Goal: Information Seeking & Learning: Learn about a topic

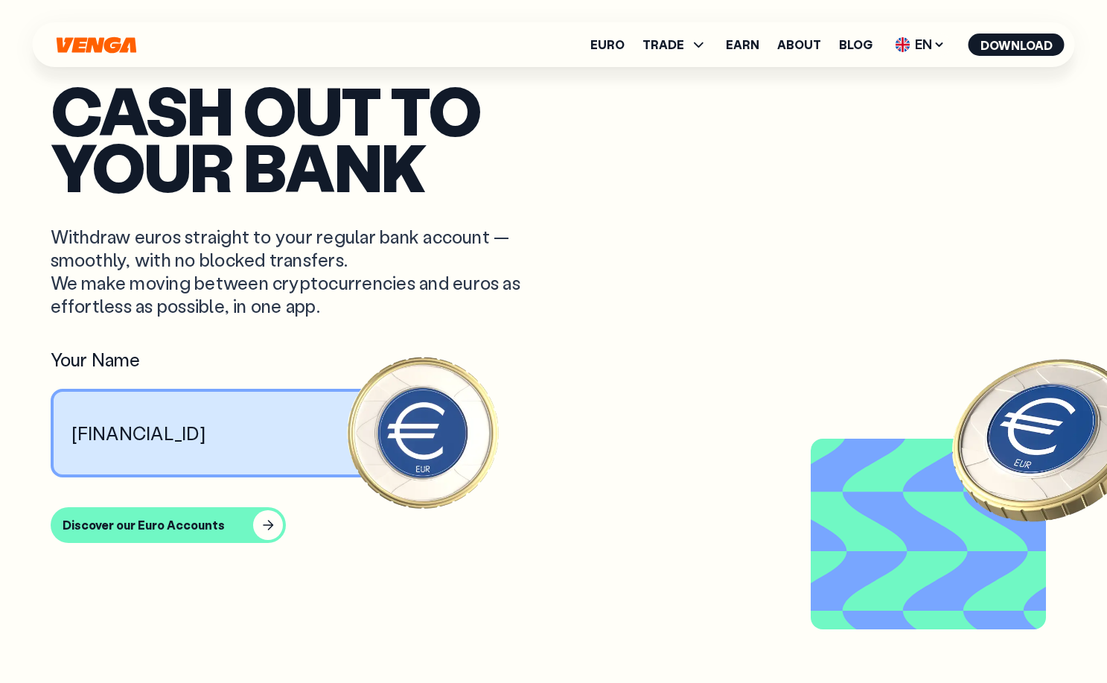
scroll to position [1295, 0]
click at [689, 45] on span "TRADE" at bounding box center [675, 45] width 66 height 18
click at [684, 45] on span "TRADE" at bounding box center [663, 45] width 42 height 12
click at [618, 49] on link "Euro" at bounding box center [607, 45] width 34 height 12
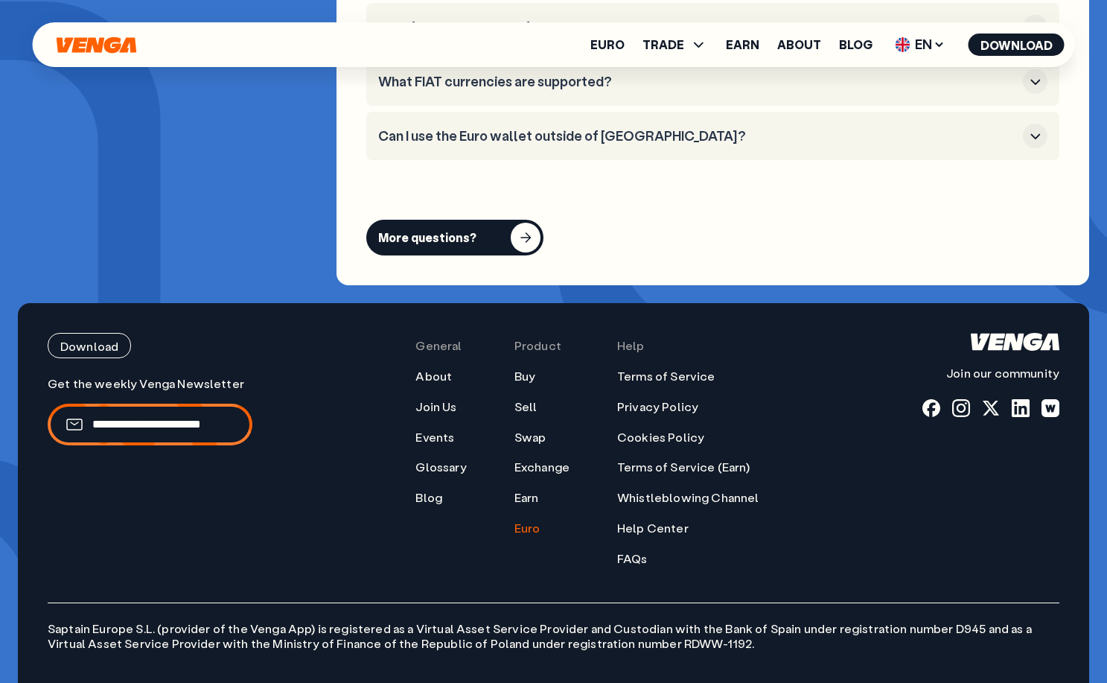
scroll to position [5961, 0]
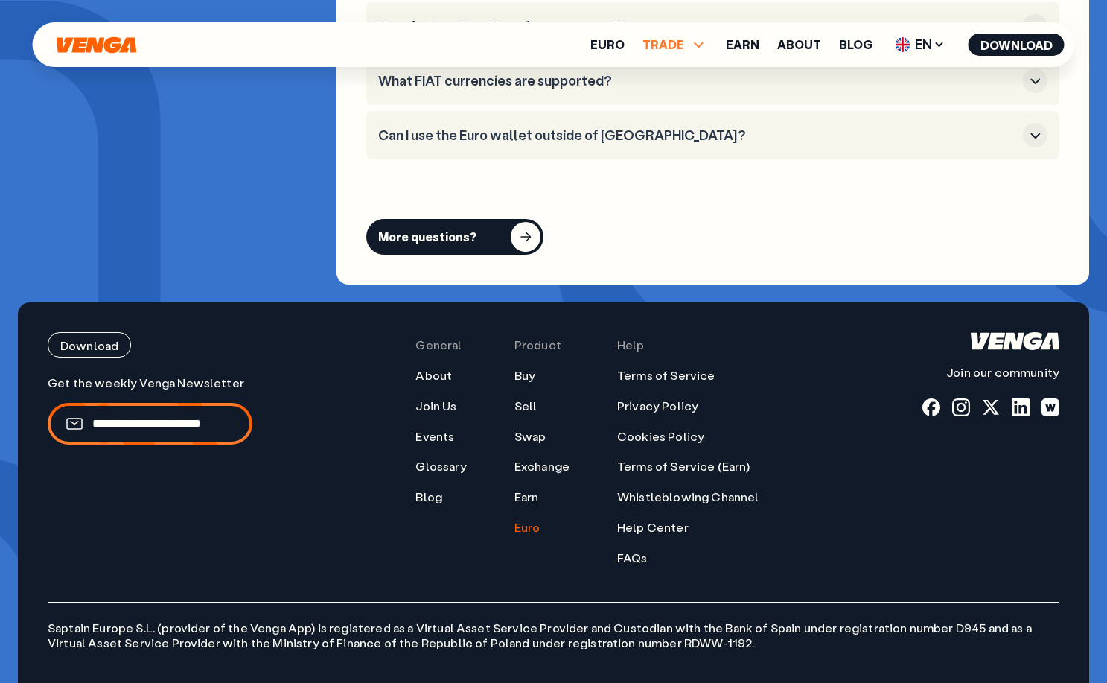
click at [694, 49] on icon at bounding box center [699, 45] width 18 height 18
click at [742, 46] on link "Earn" at bounding box center [742, 45] width 33 height 12
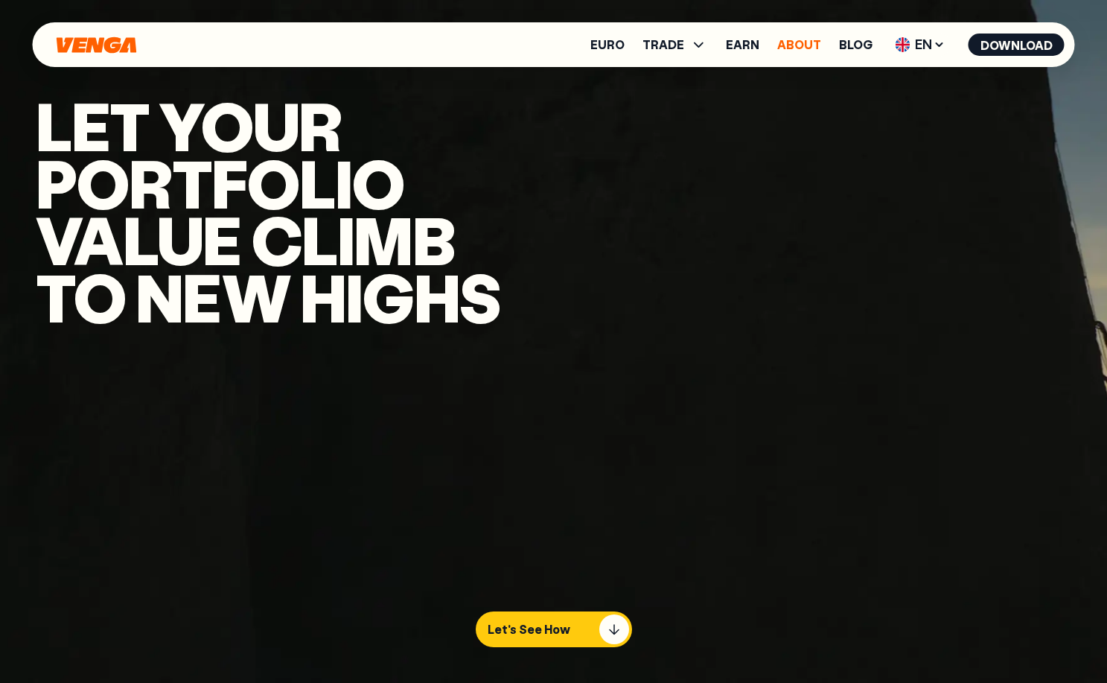
click at [793, 44] on link "About" at bounding box center [799, 45] width 44 height 12
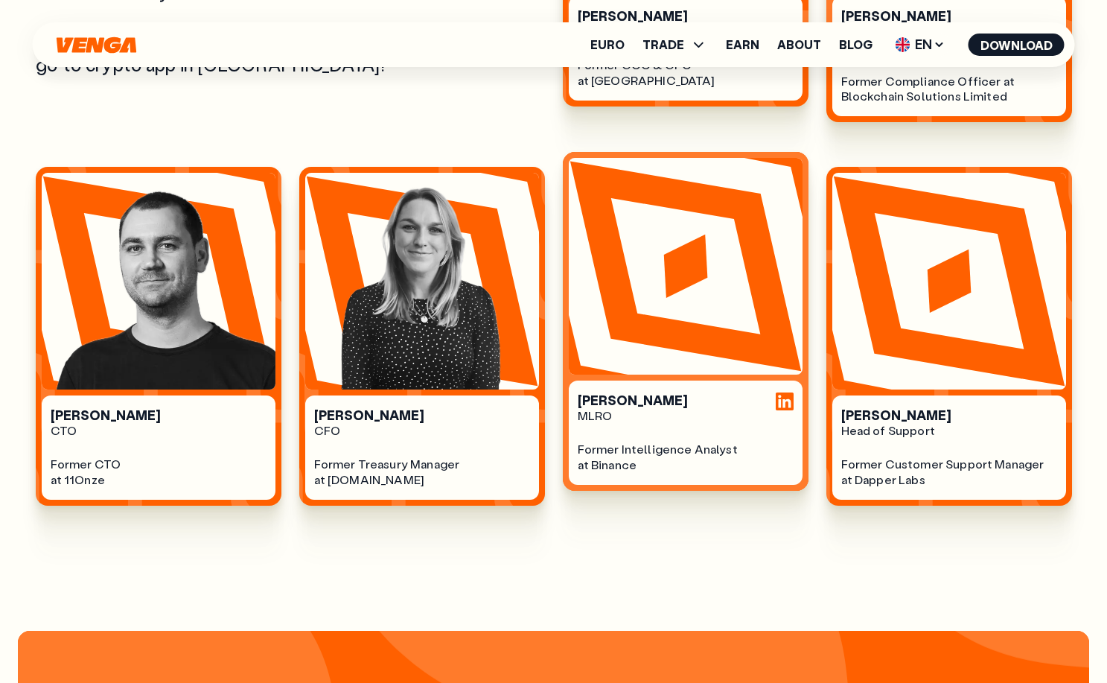
scroll to position [1005, 0]
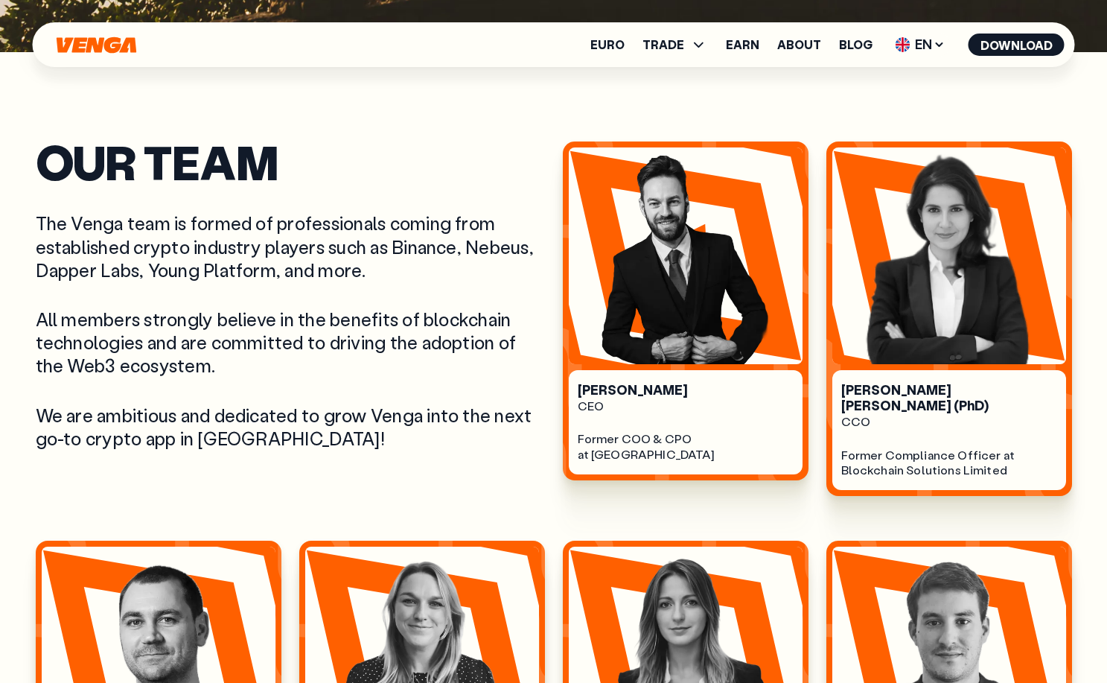
click at [212, 498] on section "Our Team The Venga team is formed of professionals coming from established cryp…" at bounding box center [554, 510] width 1036 height 738
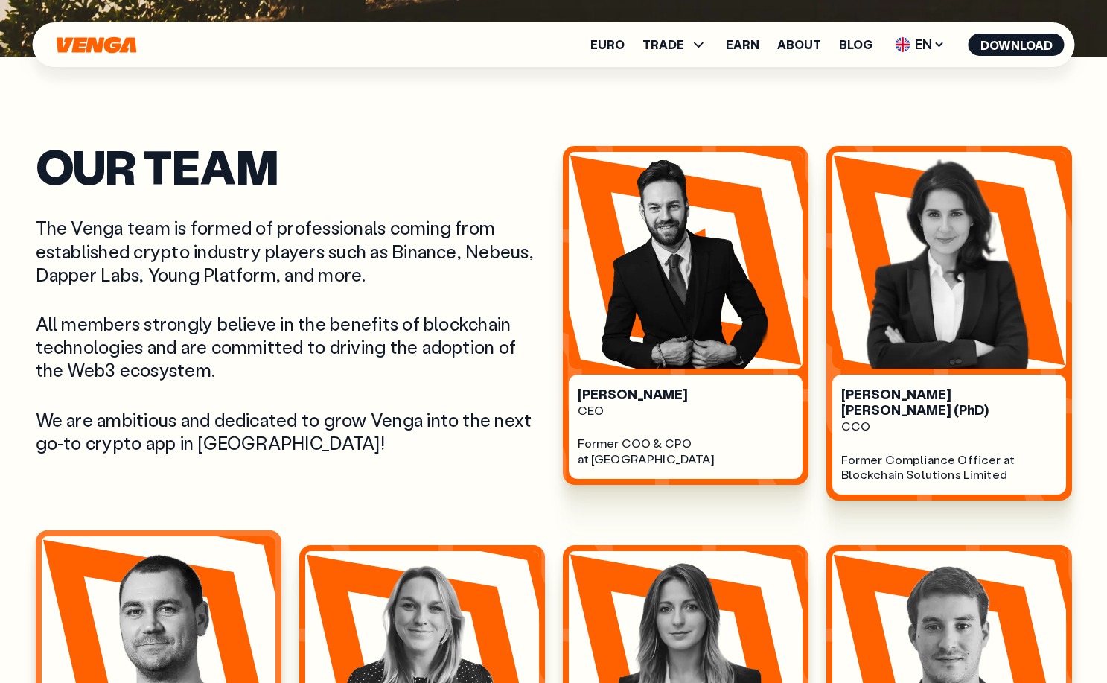
scroll to position [625, 0]
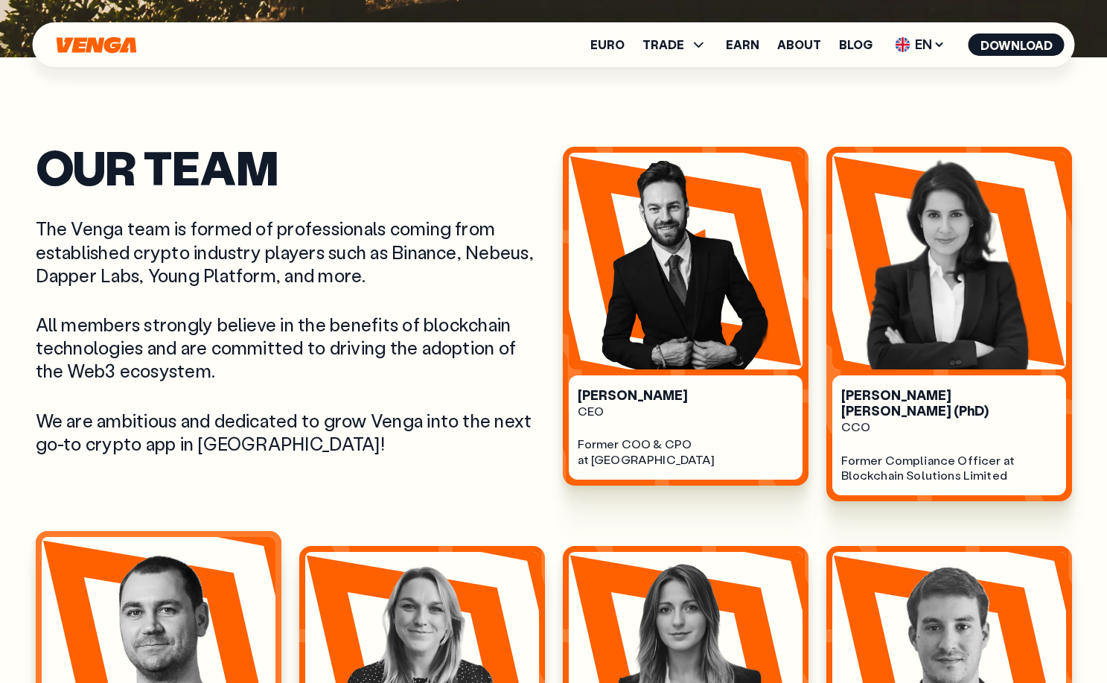
click at [217, 537] on img at bounding box center [159, 645] width 234 height 217
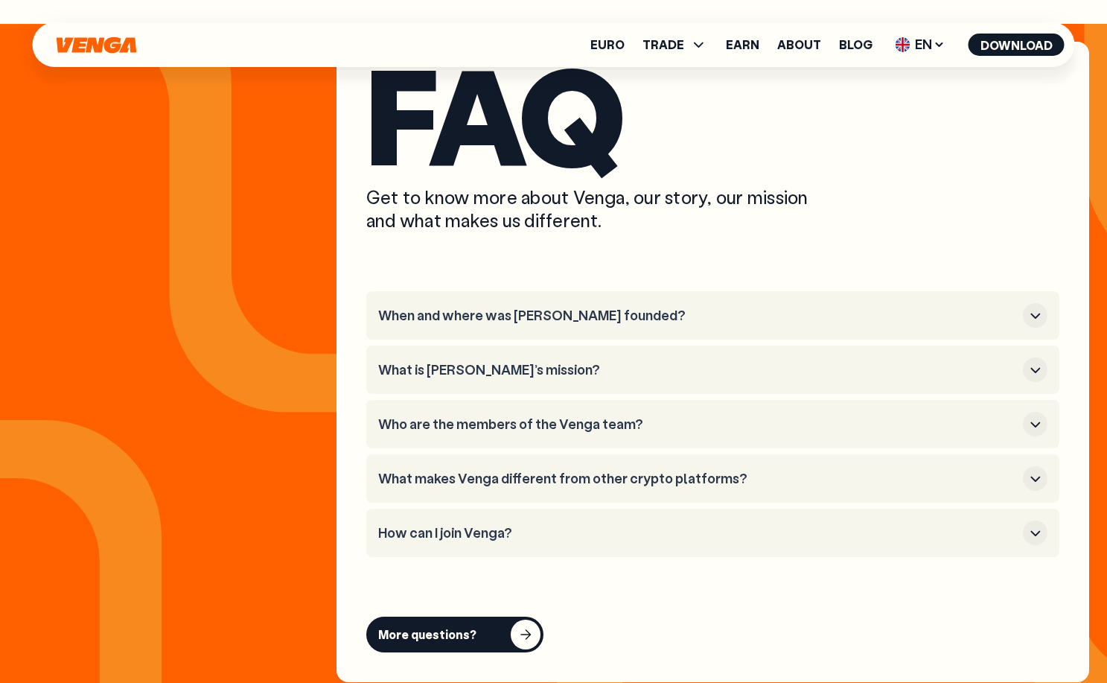
scroll to position [5575, 0]
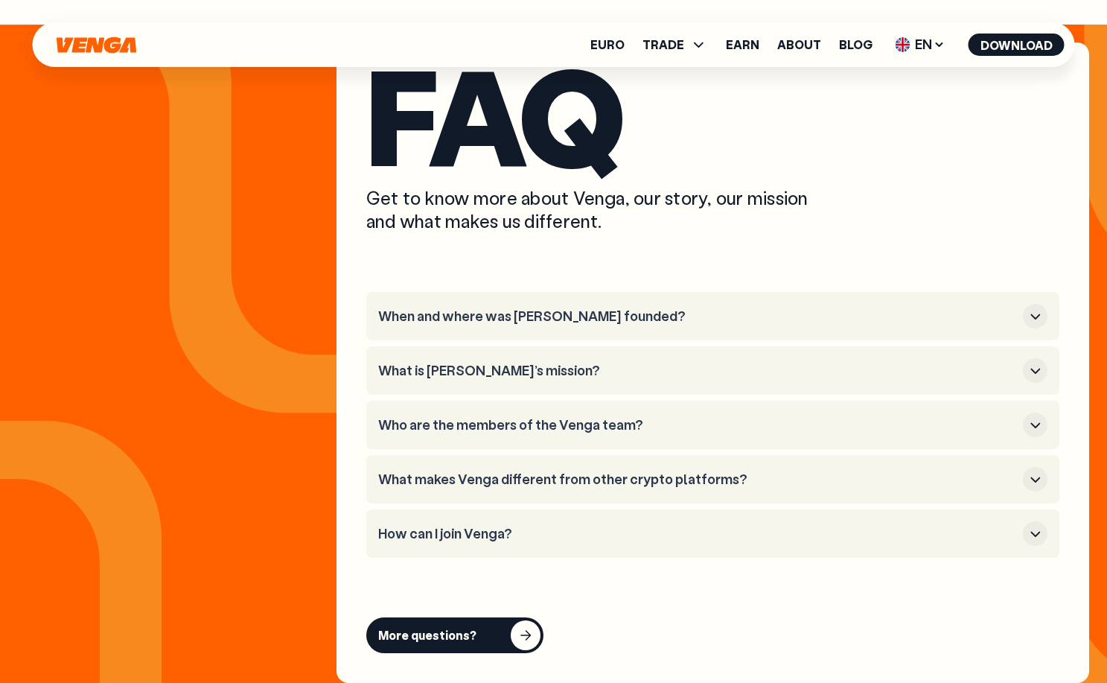
click at [83, 36] on icon "Home" at bounding box center [96, 44] width 83 height 17
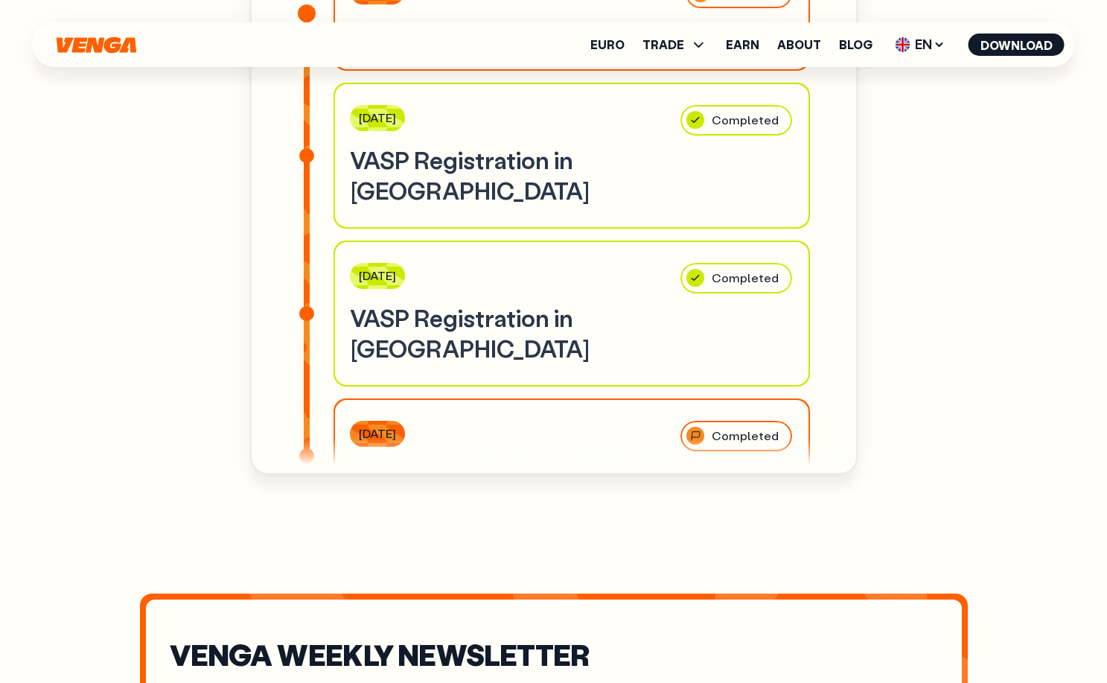
scroll to position [4814, 0]
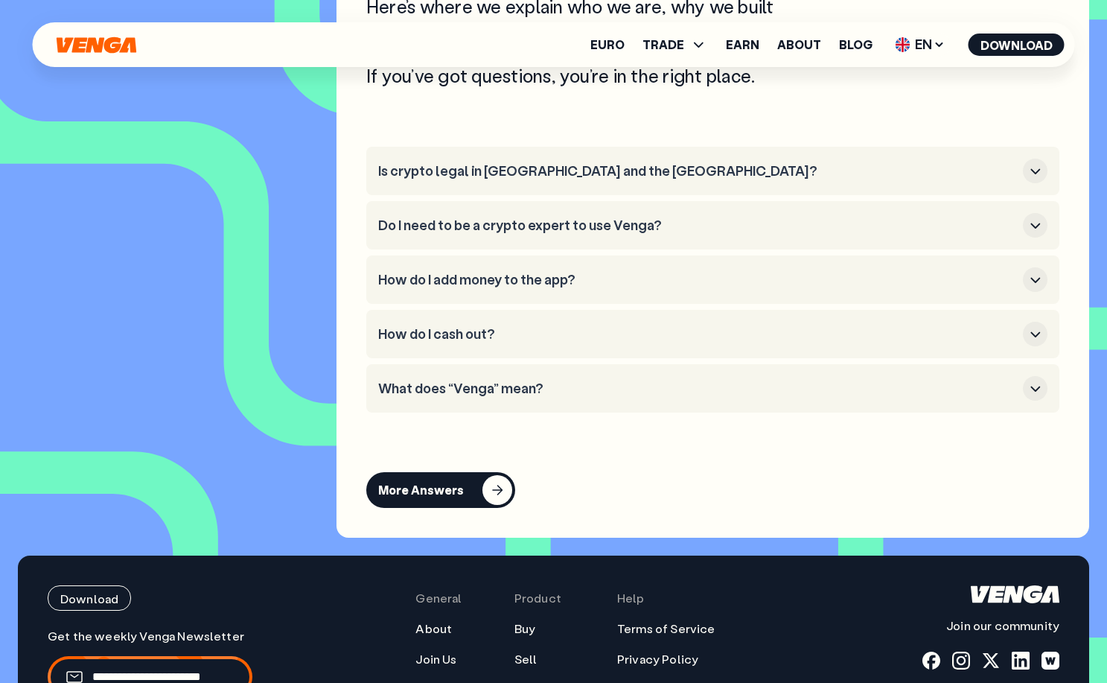
click at [467, 327] on ul "Is crypto legal in [GEOGRAPHIC_DATA] and the [GEOGRAPHIC_DATA]? Do I need to be…" at bounding box center [712, 280] width 693 height 266
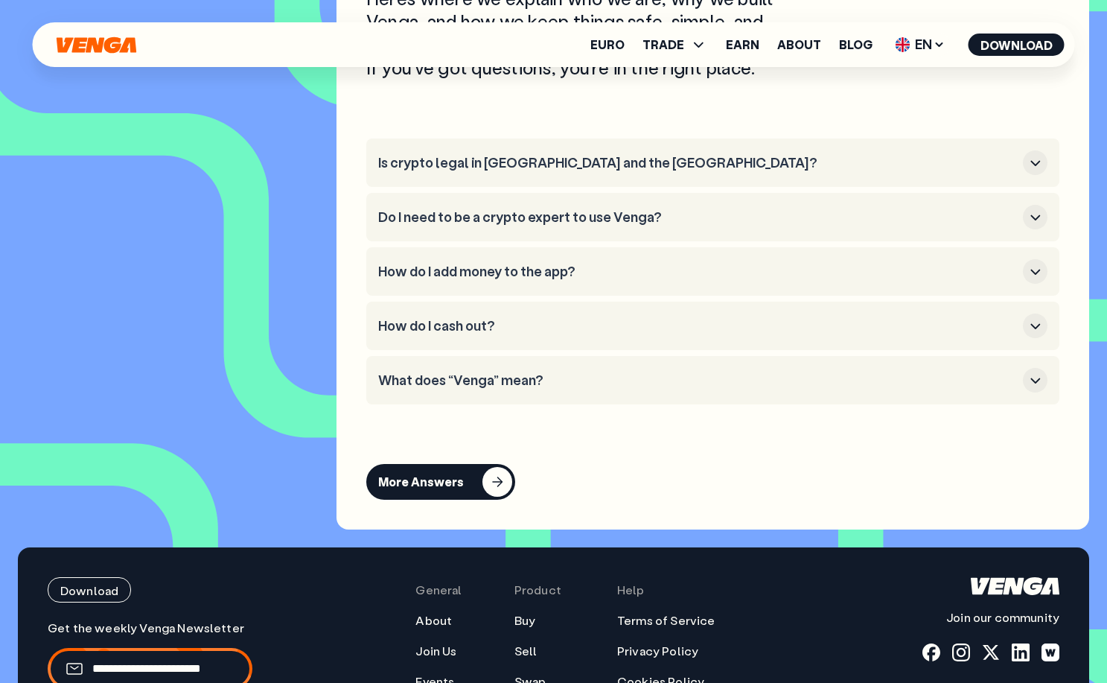
scroll to position [6320, 0]
click at [465, 279] on h3 "How do I add money to the app?" at bounding box center [697, 271] width 639 height 16
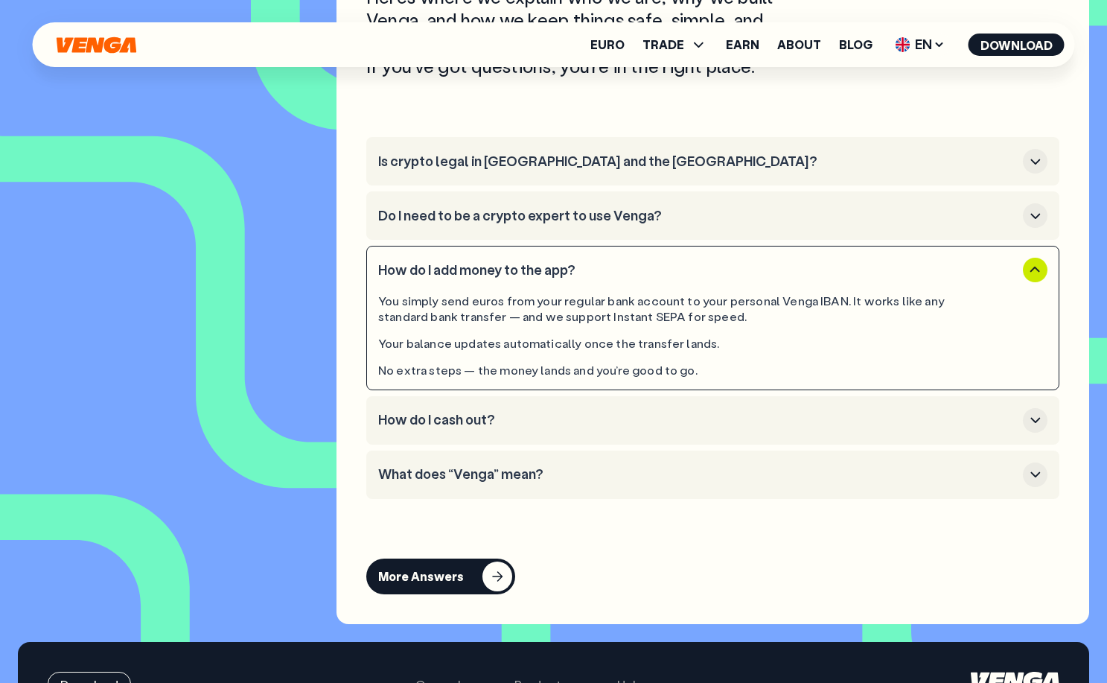
click at [465, 278] on h3 "How do I add money to the app?" at bounding box center [697, 270] width 639 height 16
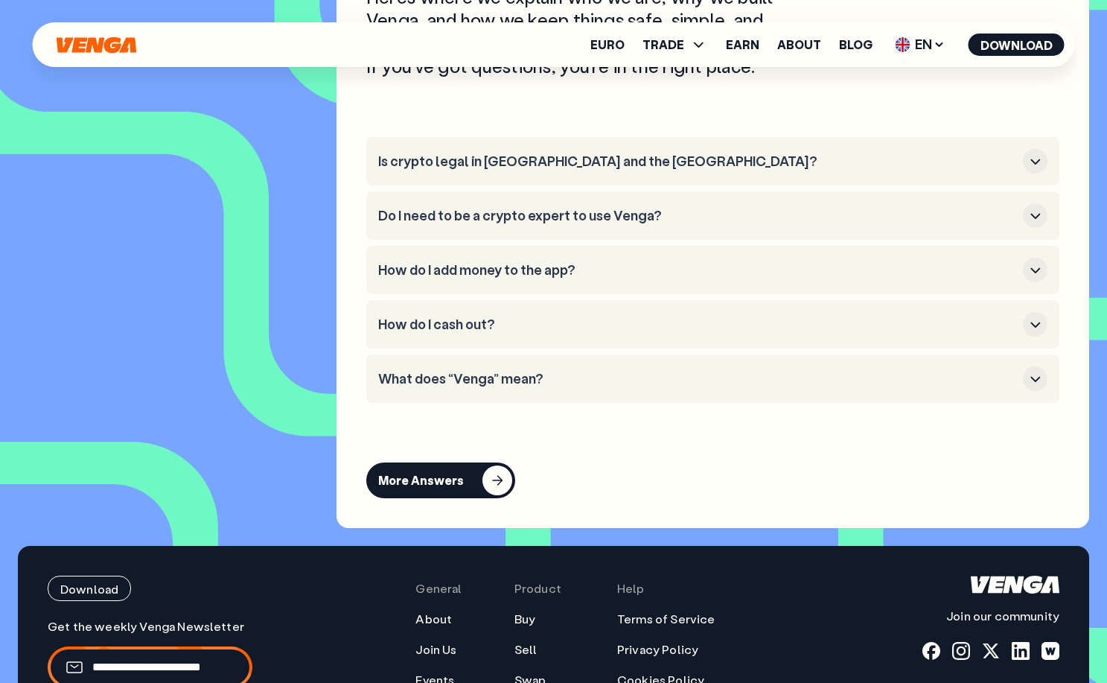
click at [465, 278] on h3 "How do I add money to the app?" at bounding box center [697, 270] width 639 height 16
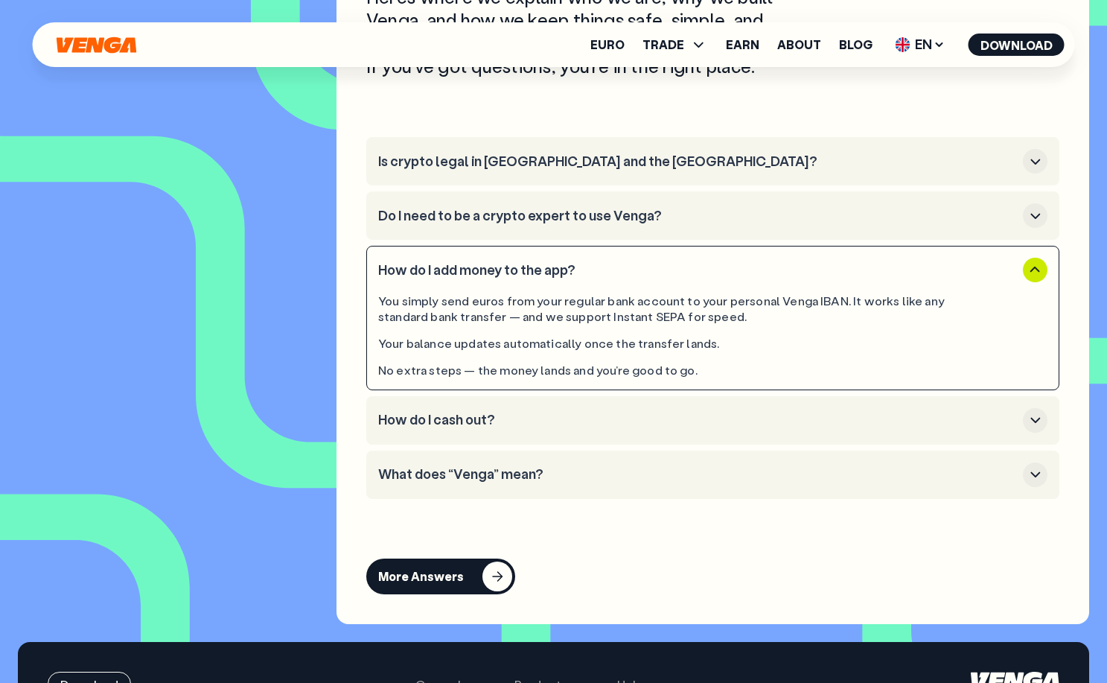
click at [465, 278] on h3 "How do I add money to the app?" at bounding box center [697, 270] width 639 height 16
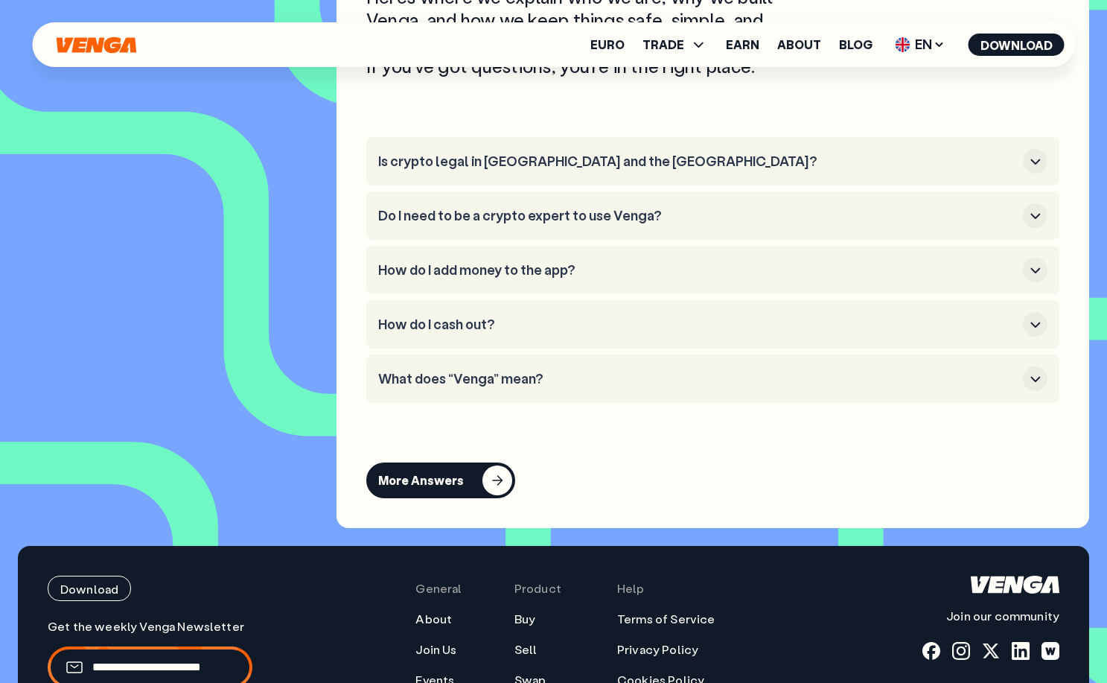
click at [465, 278] on h3 "How do I add money to the app?" at bounding box center [697, 270] width 639 height 16
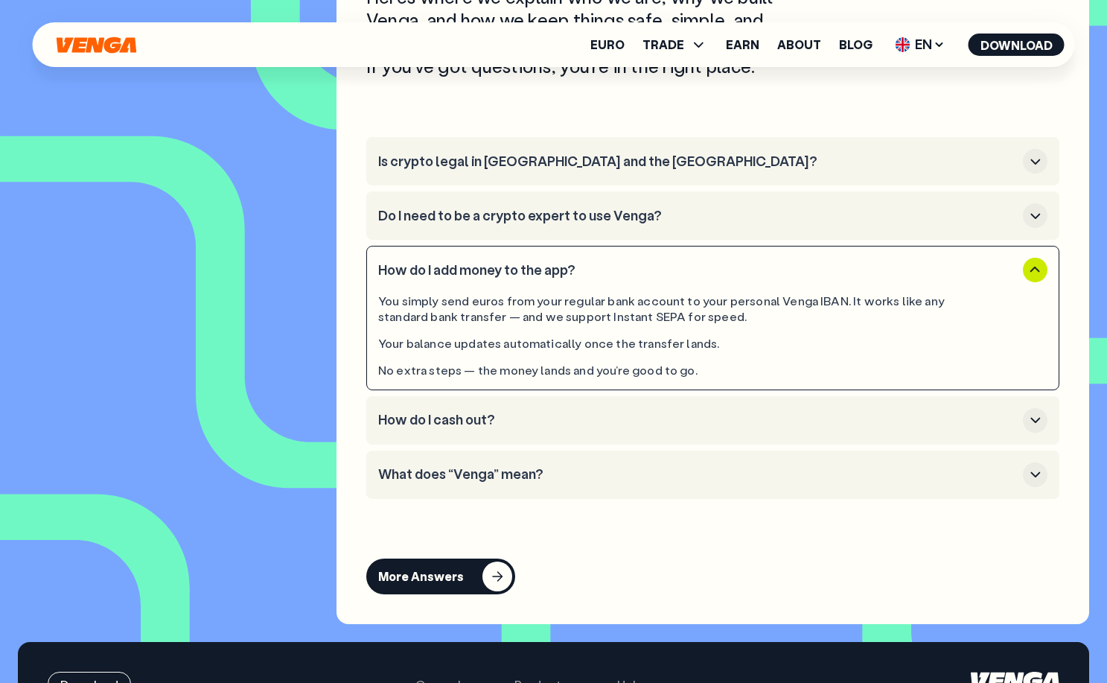
click at [465, 278] on h3 "How do I add money to the app?" at bounding box center [697, 270] width 639 height 16
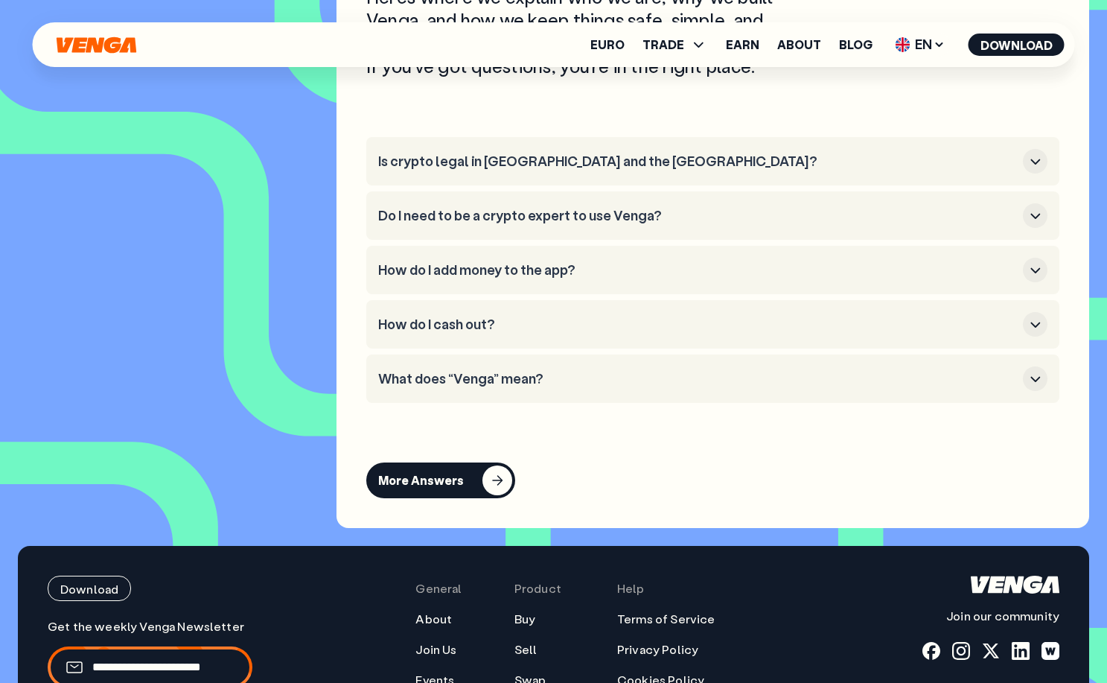
click at [470, 333] on h3 "How do I cash out?" at bounding box center [697, 324] width 639 height 16
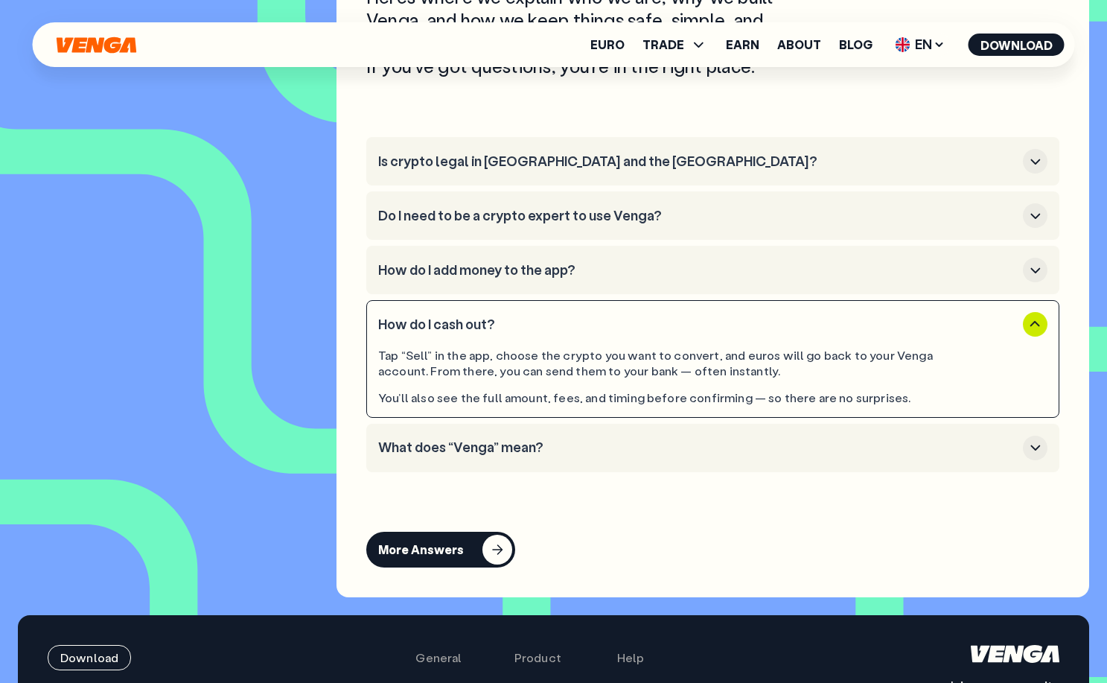
click at [470, 333] on h3 "How do I cash out?" at bounding box center [697, 324] width 639 height 16
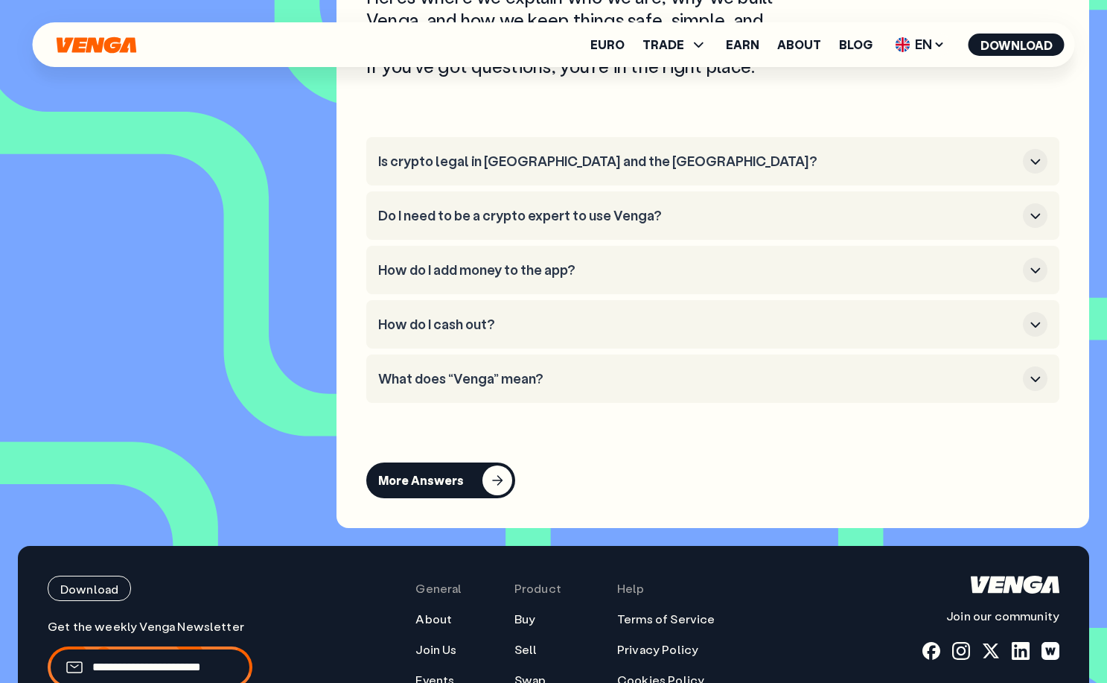
click at [470, 387] on button "What does “Venga” mean?" at bounding box center [712, 378] width 669 height 25
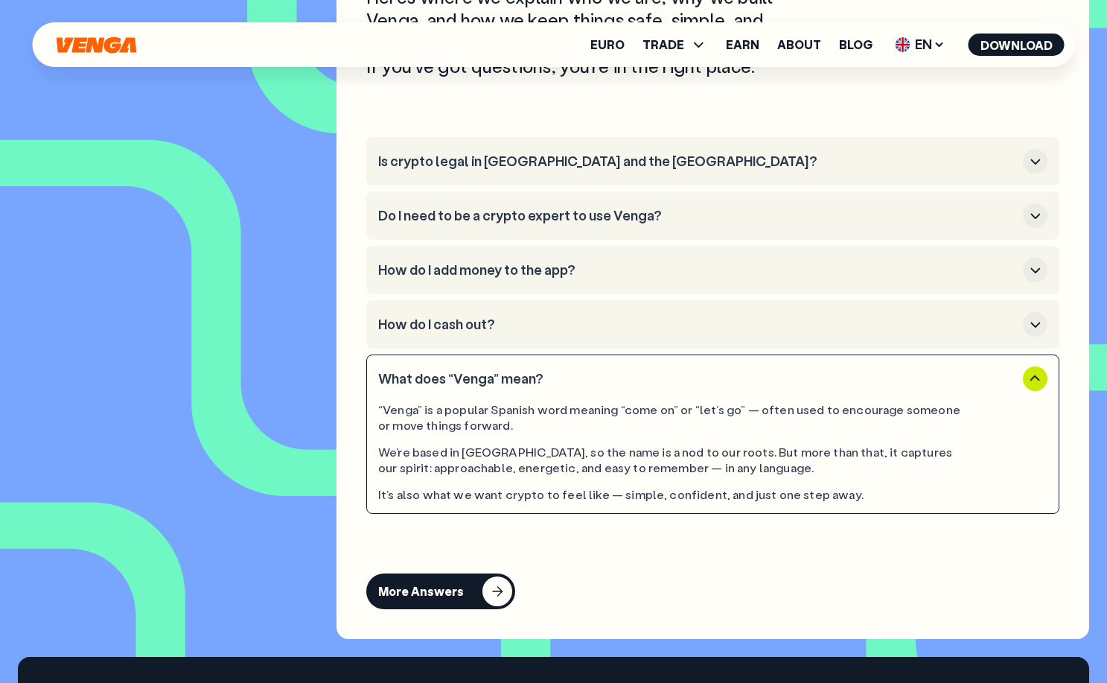
click at [470, 387] on button "What does “Venga” mean?" at bounding box center [712, 378] width 669 height 25
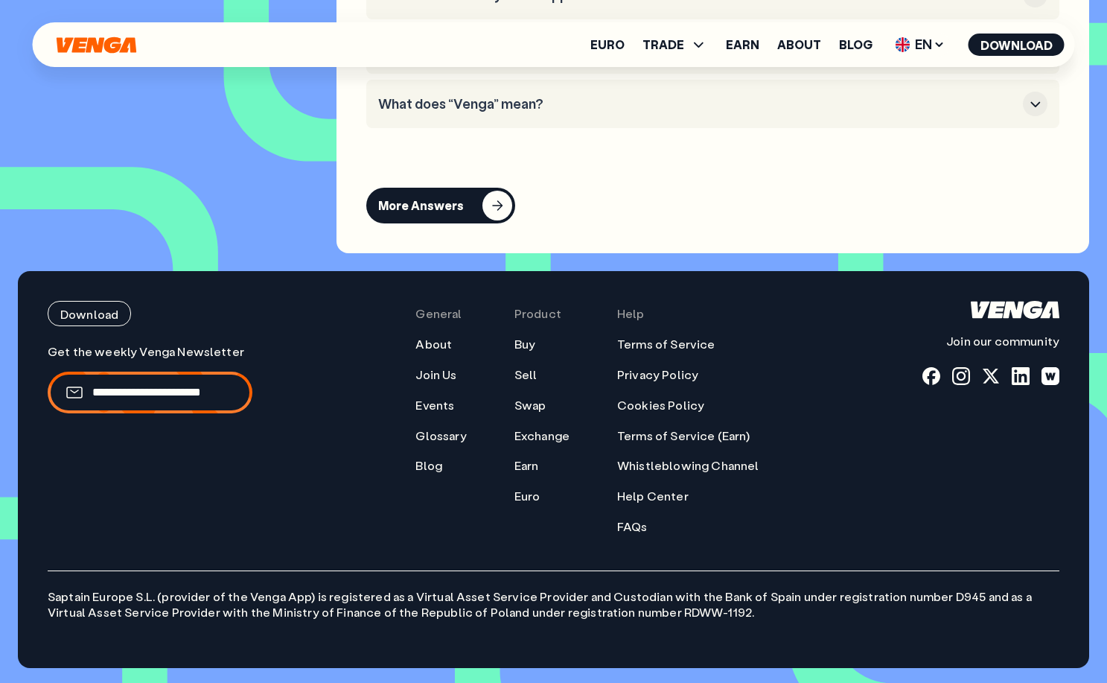
scroll to position [6610, 0]
click at [430, 442] on link "Glossary" at bounding box center [440, 436] width 51 height 16
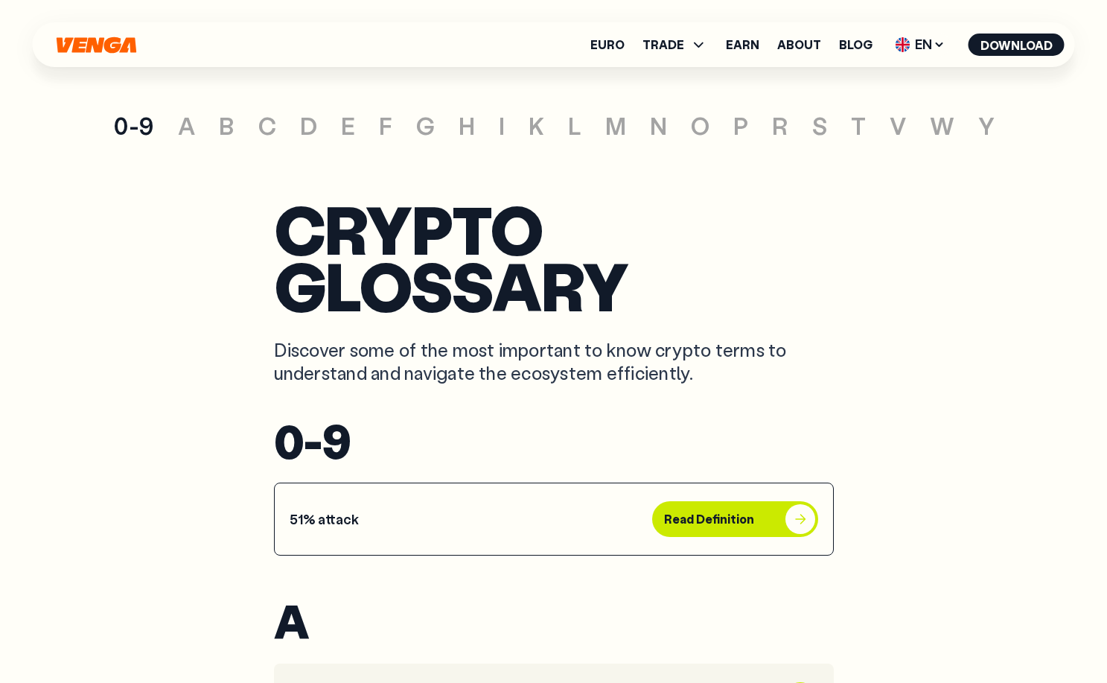
click at [454, 492] on article "51% attack Read Definition" at bounding box center [554, 518] width 560 height 73
